Goal: Information Seeking & Learning: Learn about a topic

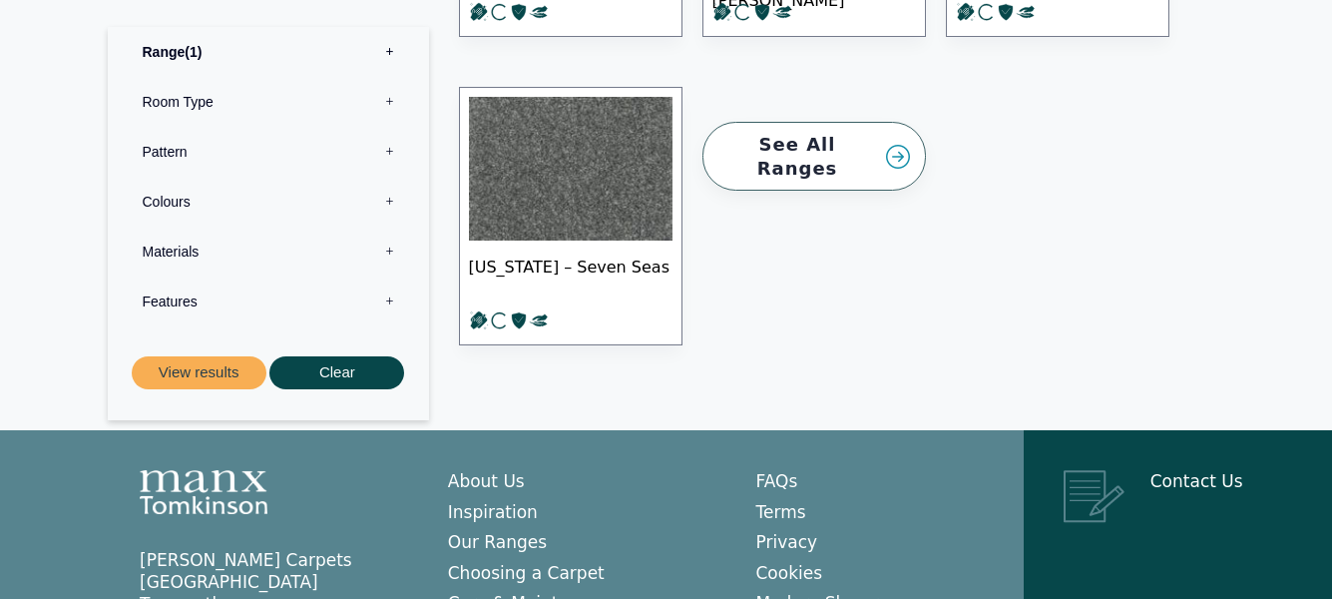
scroll to position [2722, 0]
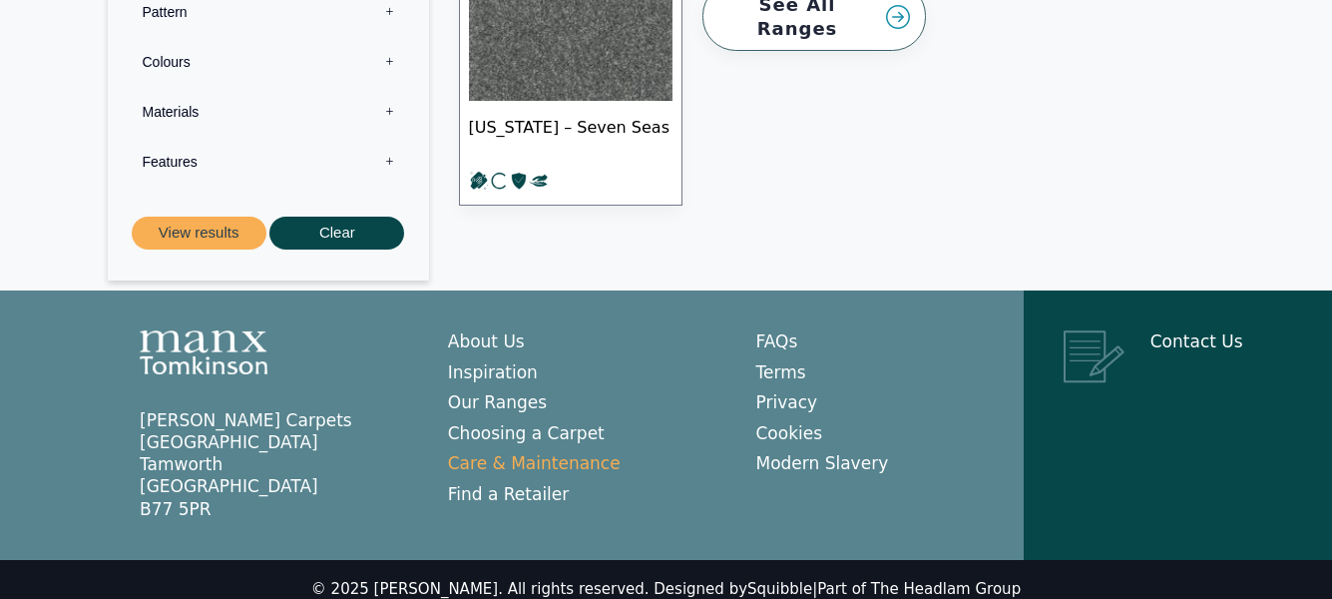
click at [562, 453] on link "Care & Maintenance" at bounding box center [534, 463] width 173 height 20
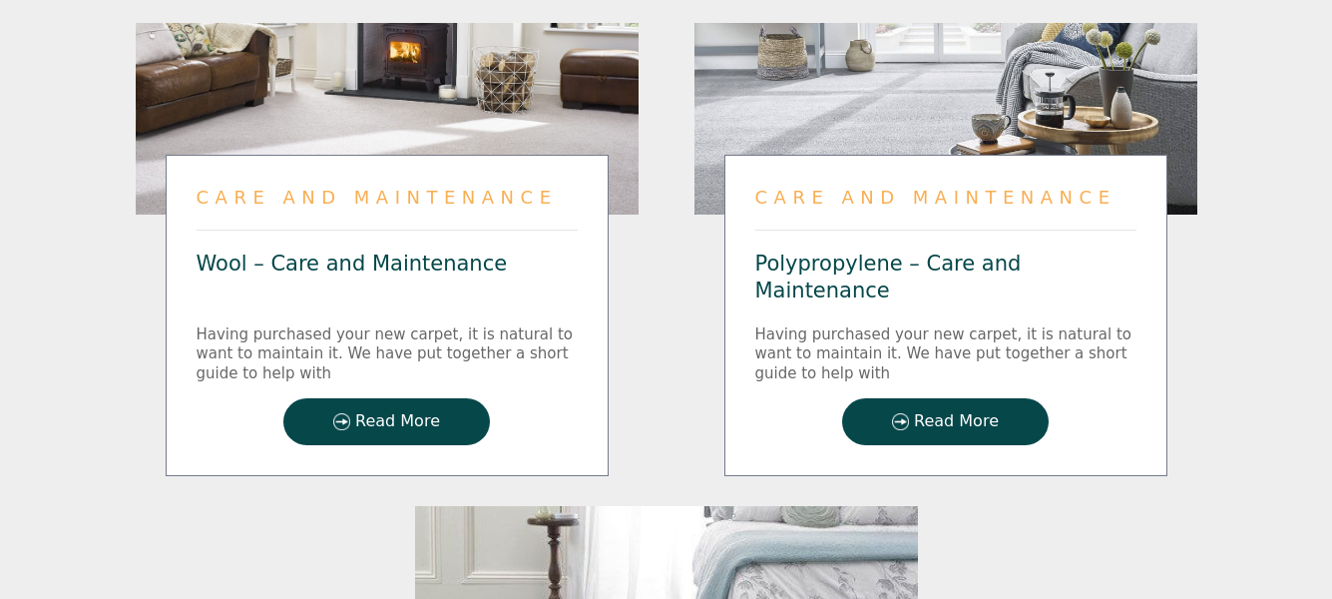
scroll to position [1996, 0]
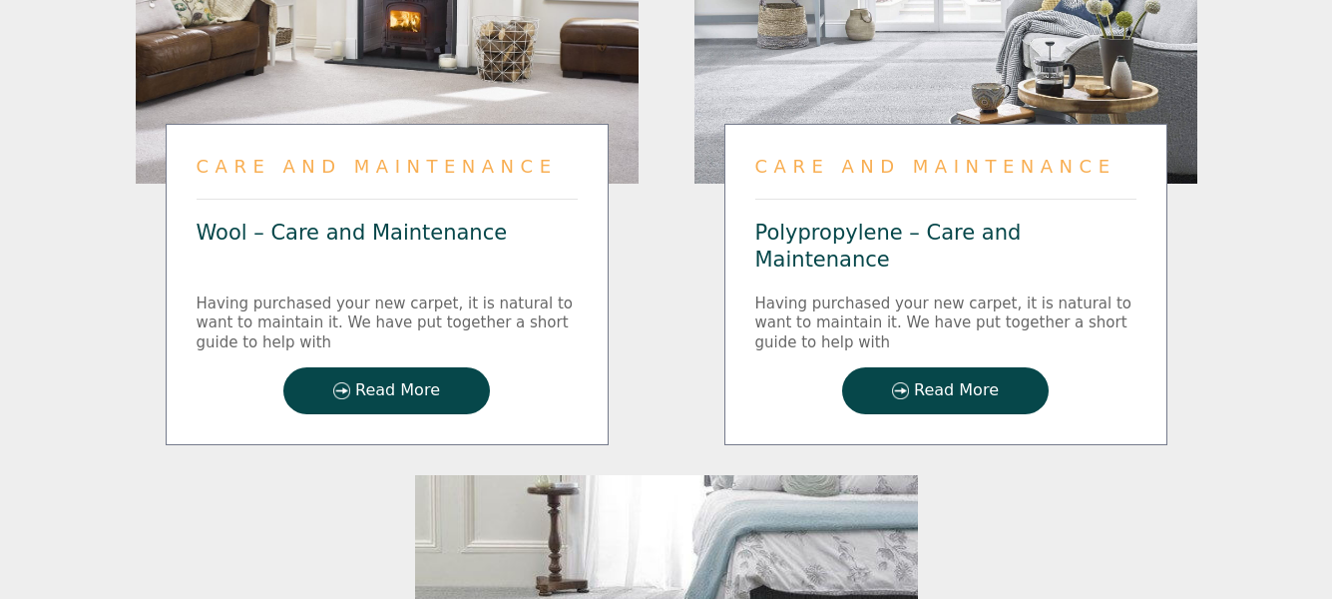
click at [925, 382] on span "Read More" at bounding box center [956, 390] width 85 height 17
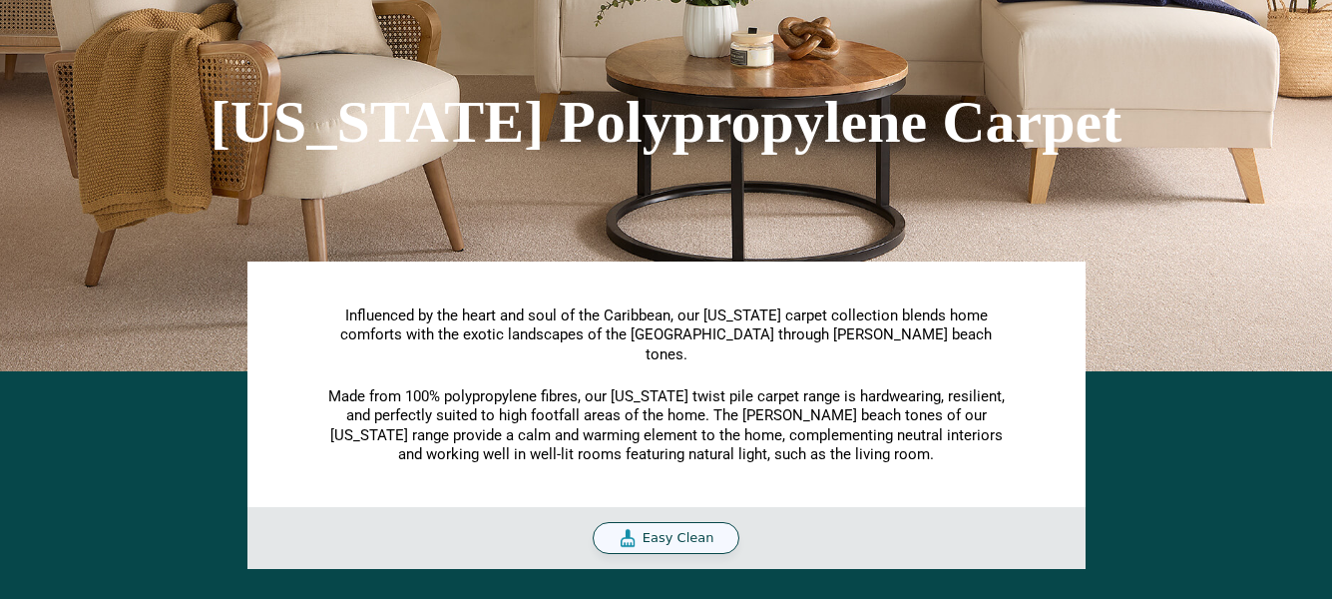
scroll to position [200, 0]
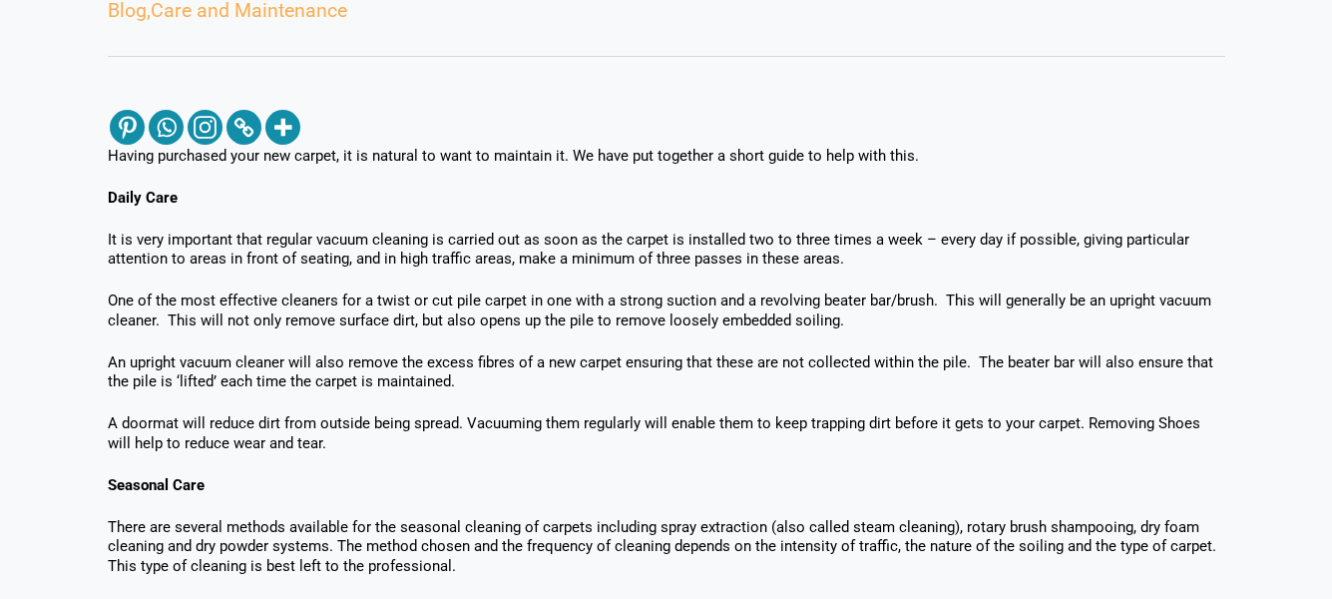
scroll to position [499, 0]
